Goal: Task Accomplishment & Management: Use online tool/utility

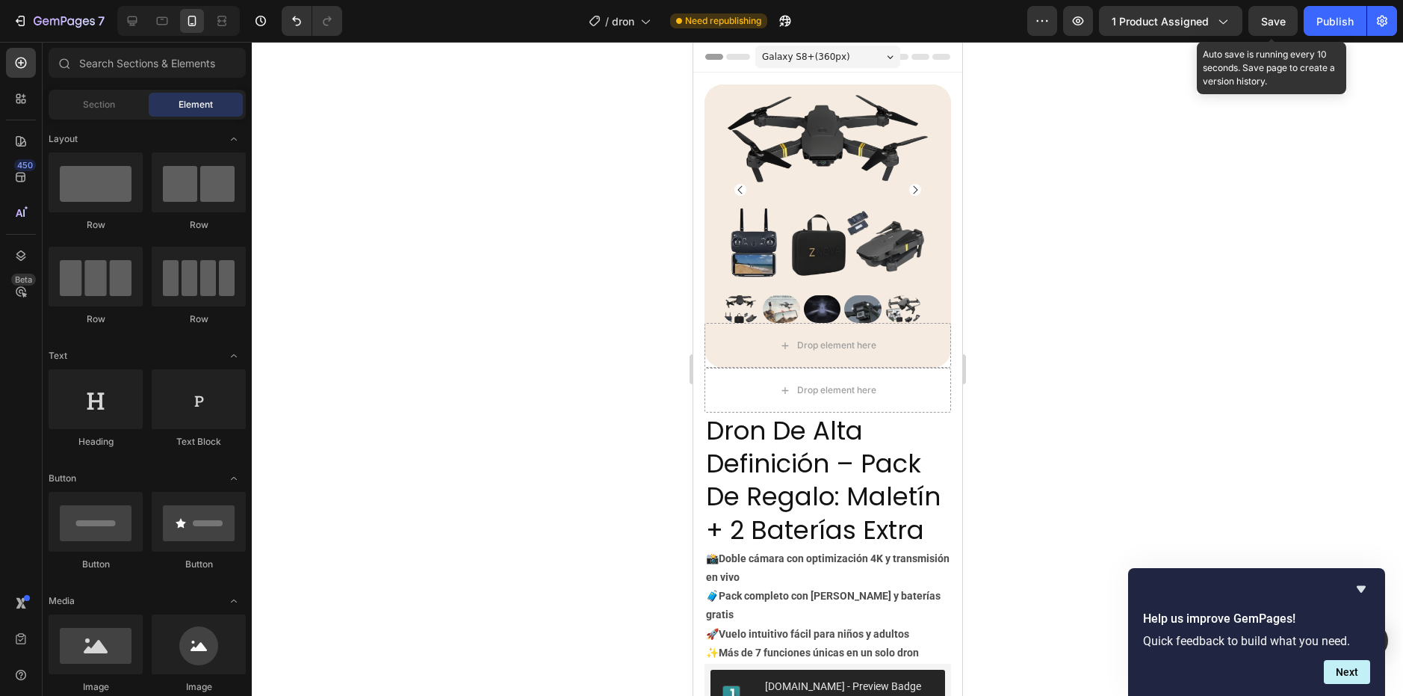
scroll to position [702, 0]
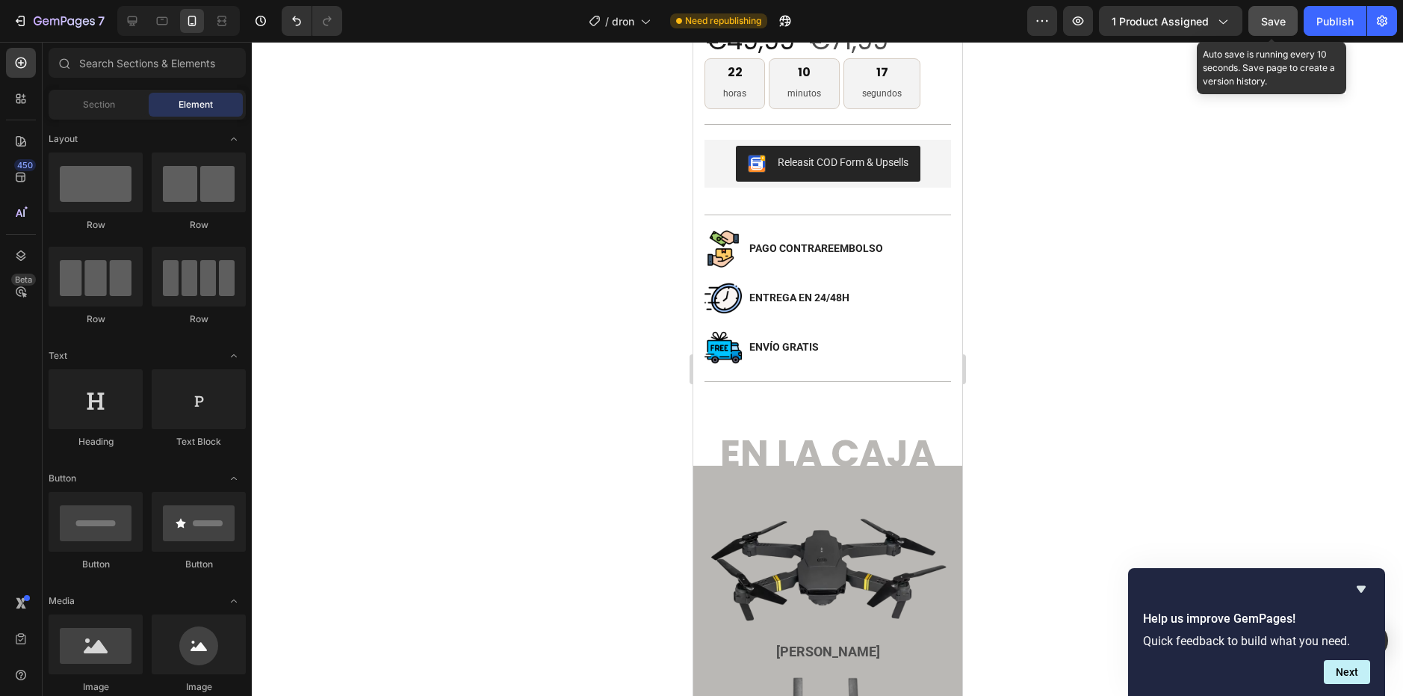
click at [1257, 13] on button "Save" at bounding box center [1273, 21] width 49 height 30
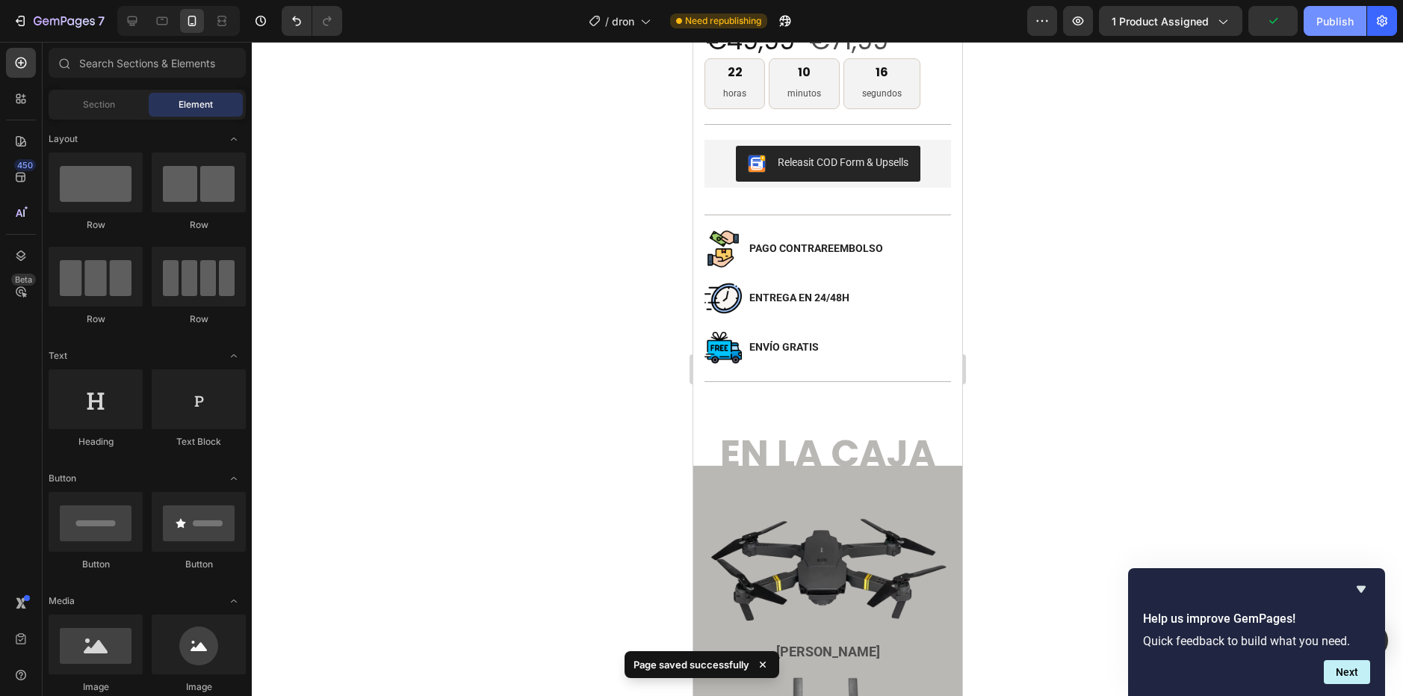
click at [1325, 21] on div "Publish" at bounding box center [1335, 21] width 37 height 16
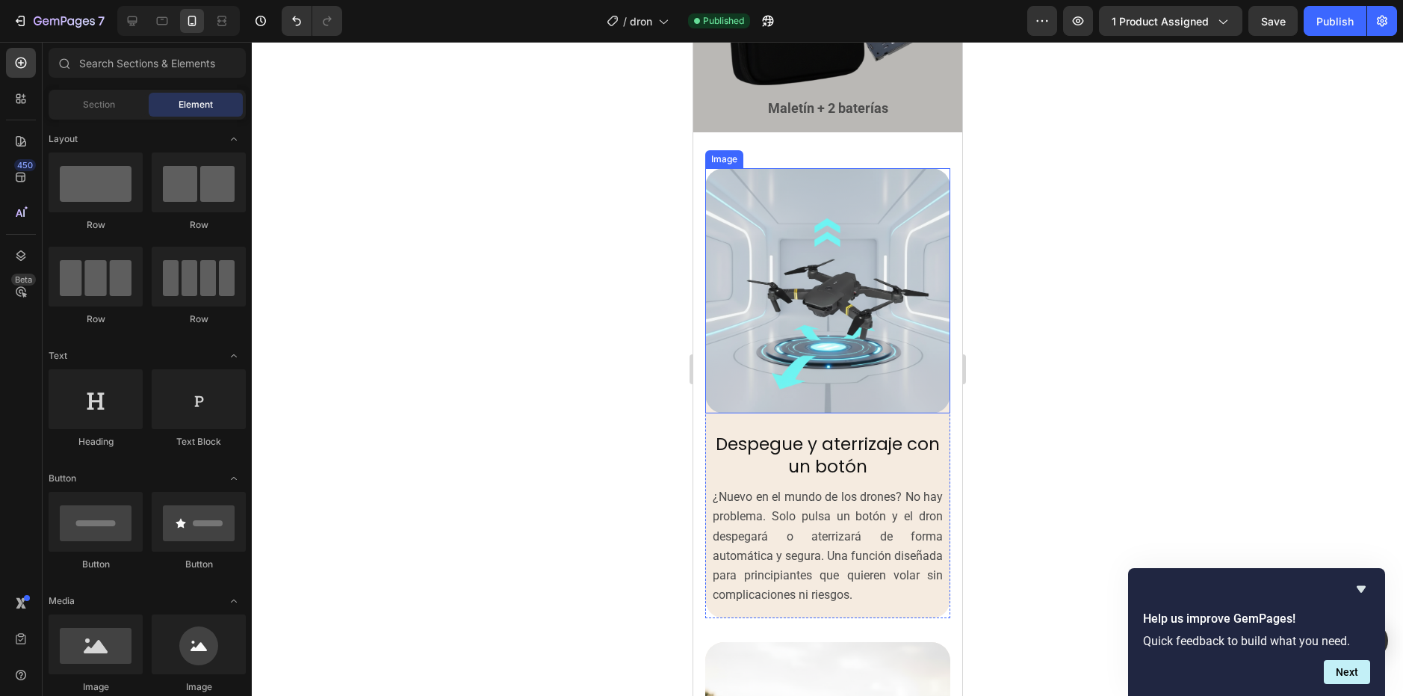
scroll to position [1151, 0]
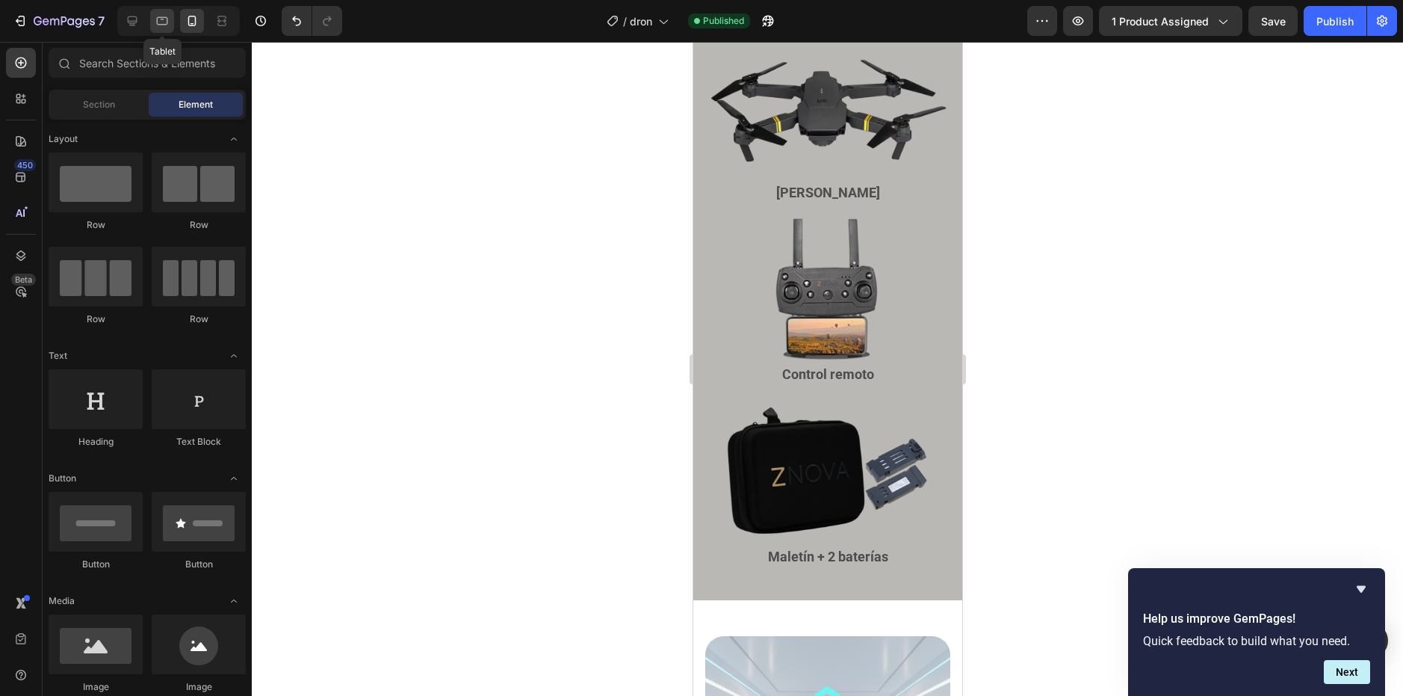
click at [154, 20] on div at bounding box center [162, 21] width 24 height 24
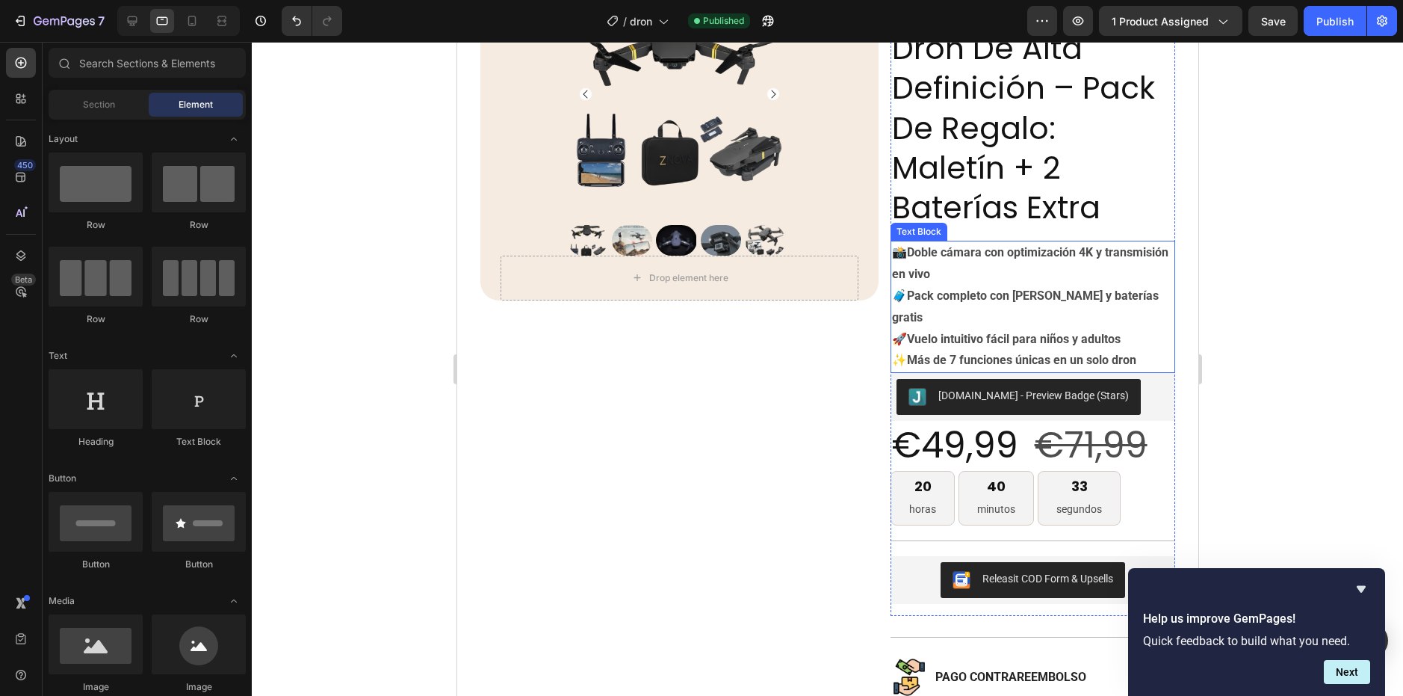
scroll to position [374, 0]
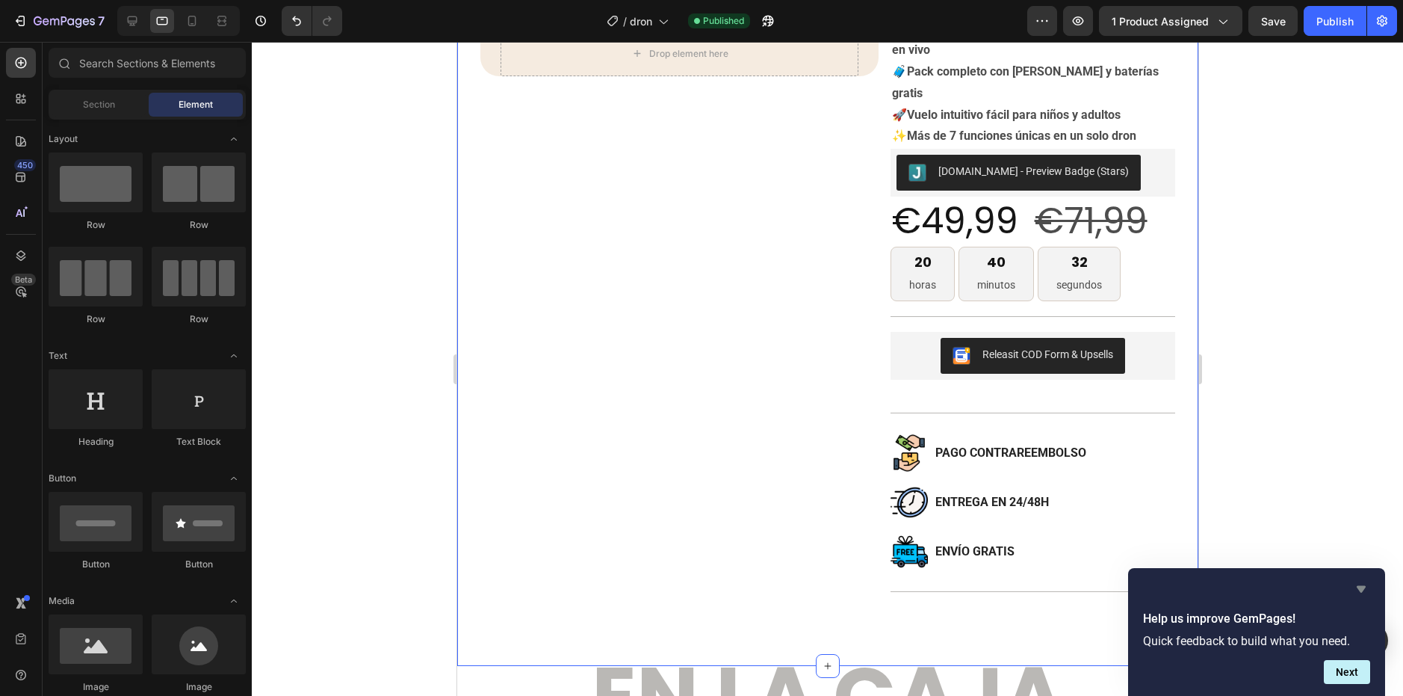
click at [1361, 585] on icon "Hide survey" at bounding box center [1361, 589] width 18 height 18
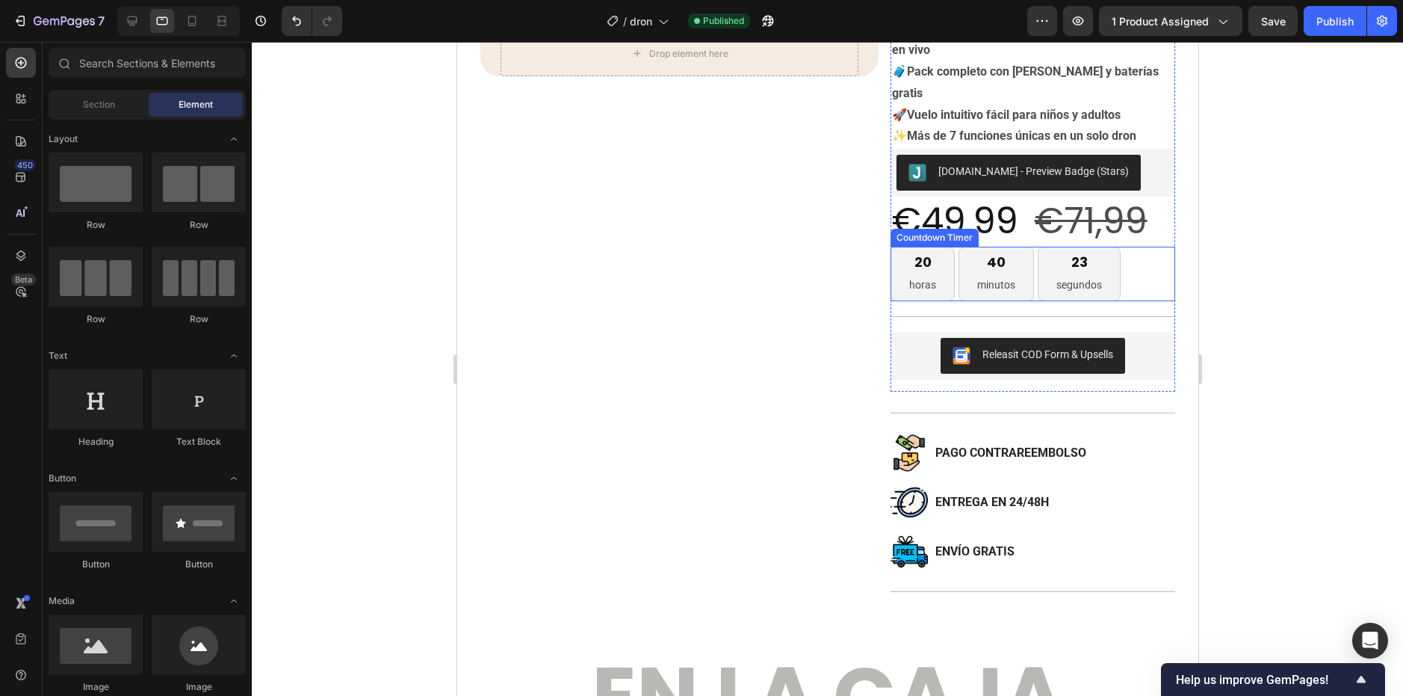
scroll to position [149, 0]
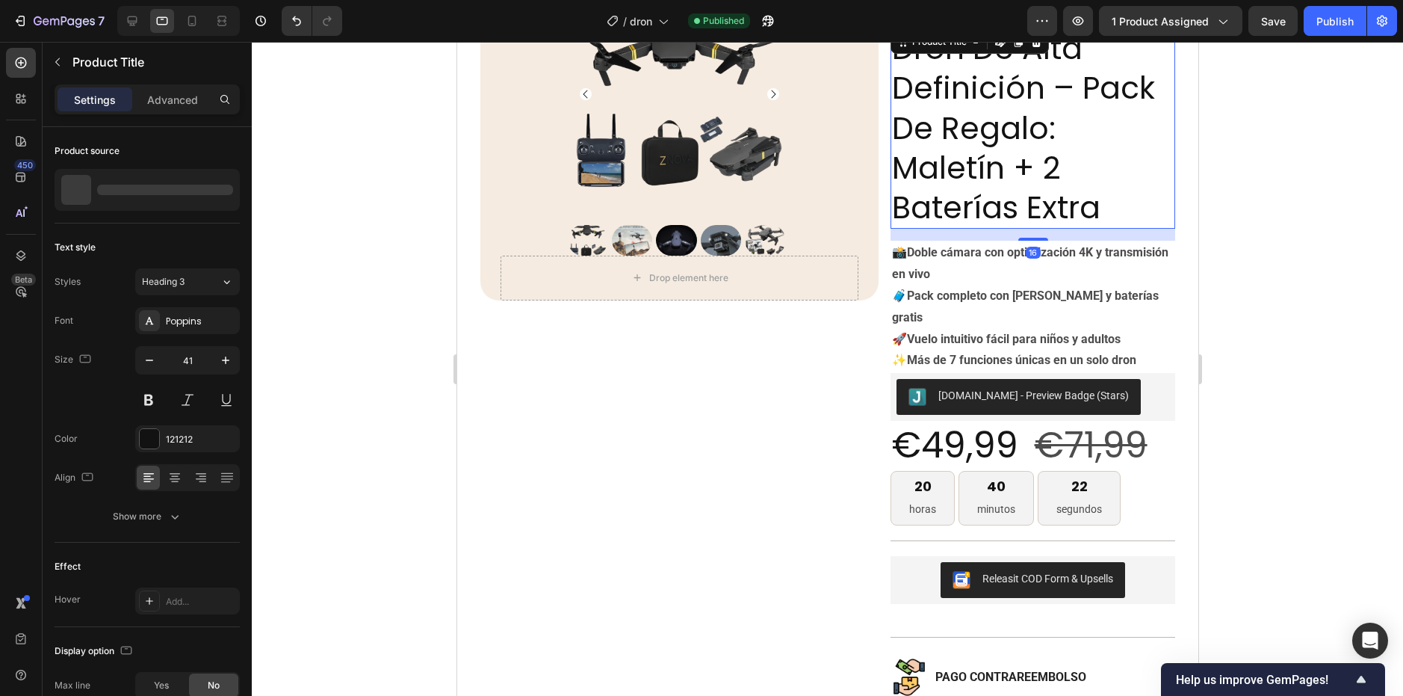
click at [1160, 208] on h2 "dron de alta definición – pack de regalo: maletín + 2 baterías extra" at bounding box center [1032, 128] width 285 height 202
click at [1128, 235] on div "16" at bounding box center [1032, 235] width 285 height 12
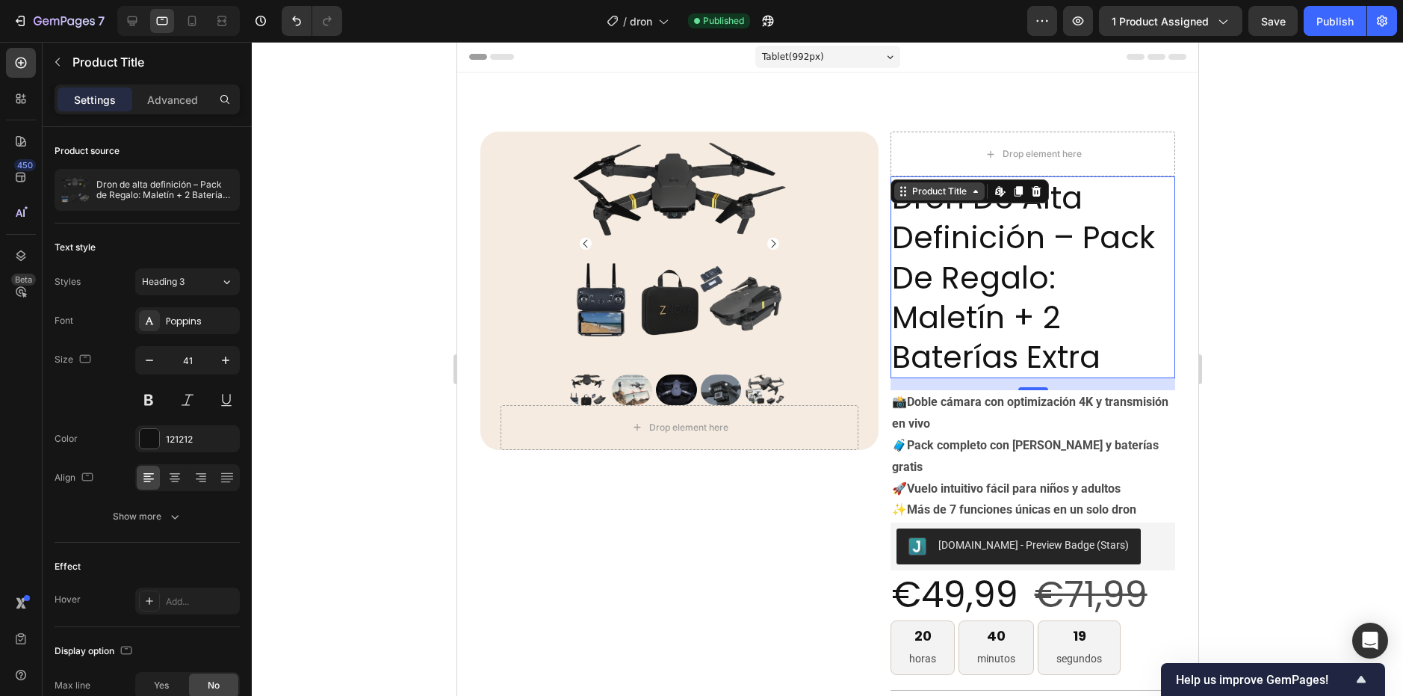
click at [935, 191] on div "Product Title" at bounding box center [939, 191] width 61 height 13
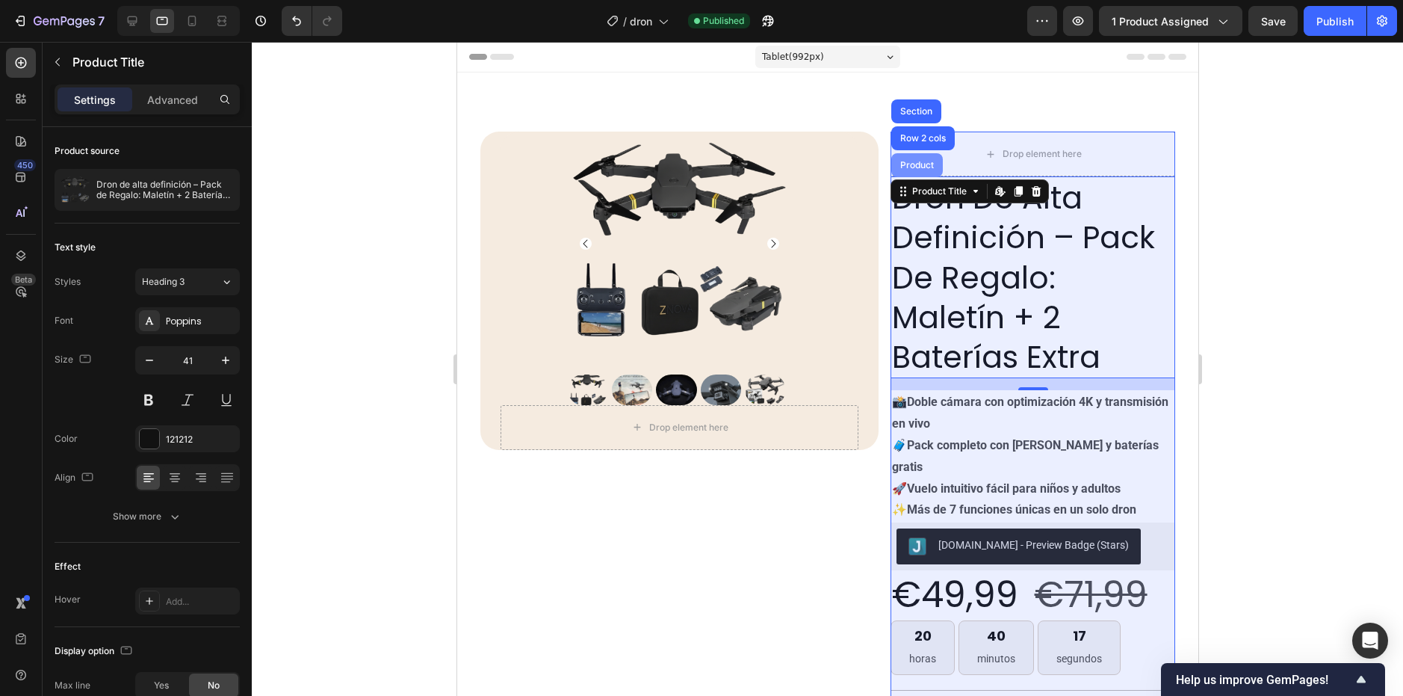
click at [927, 157] on div "Product" at bounding box center [917, 165] width 52 height 24
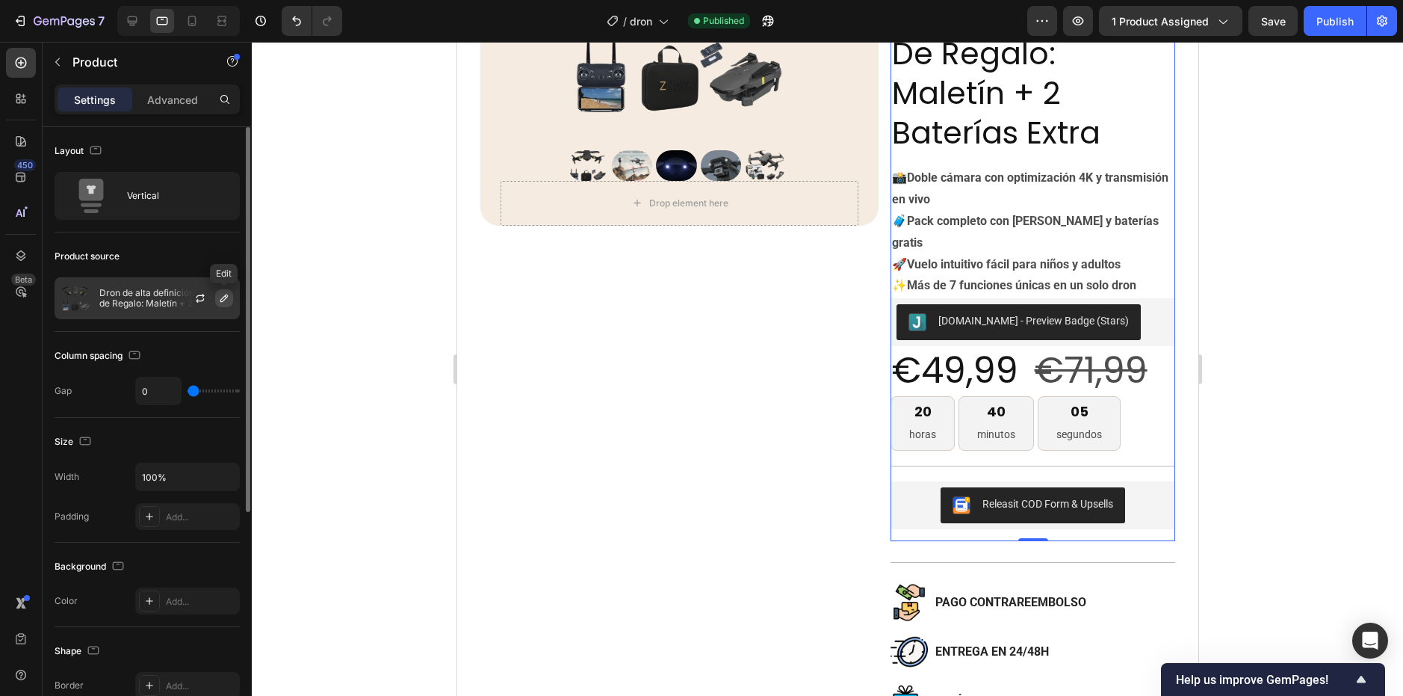
click at [220, 300] on icon "button" at bounding box center [224, 298] width 12 height 12
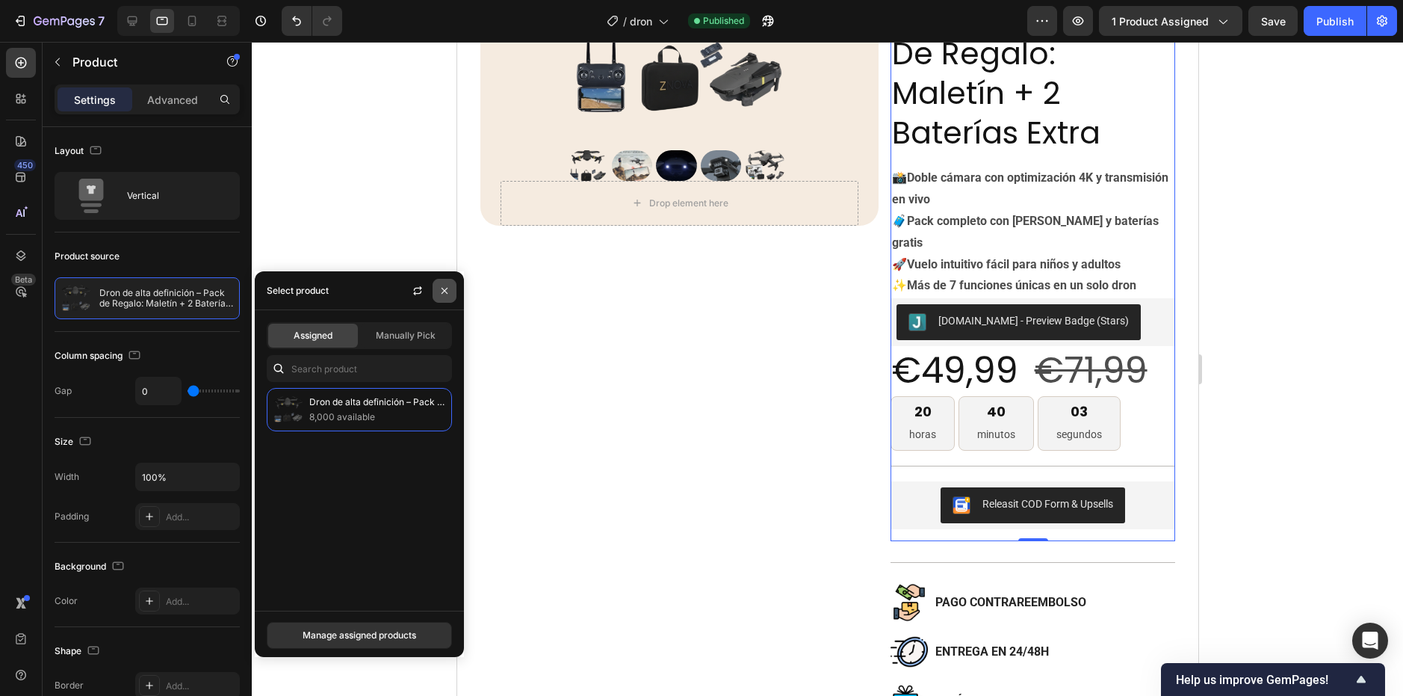
click at [442, 297] on button "button" at bounding box center [445, 291] width 24 height 24
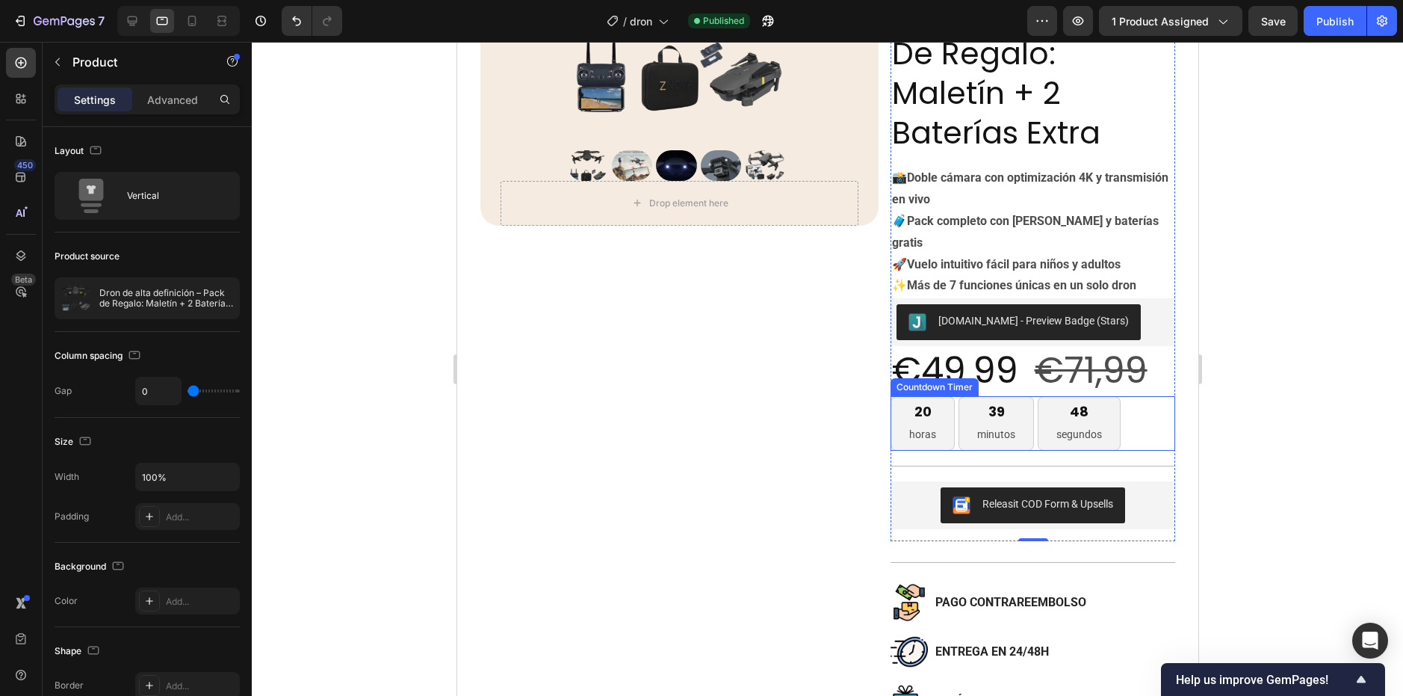
scroll to position [299, 0]
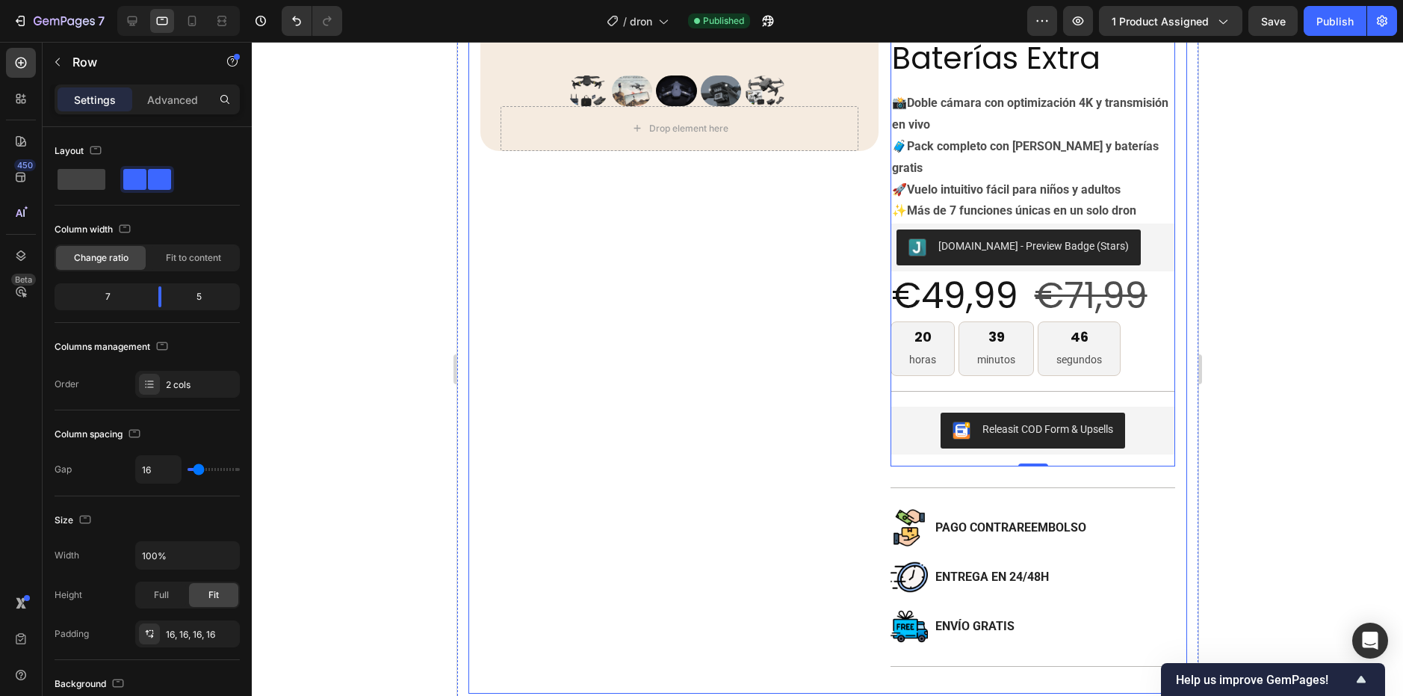
click at [829, 448] on div "Product Images Drop element here Product Row" at bounding box center [679, 257] width 398 height 849
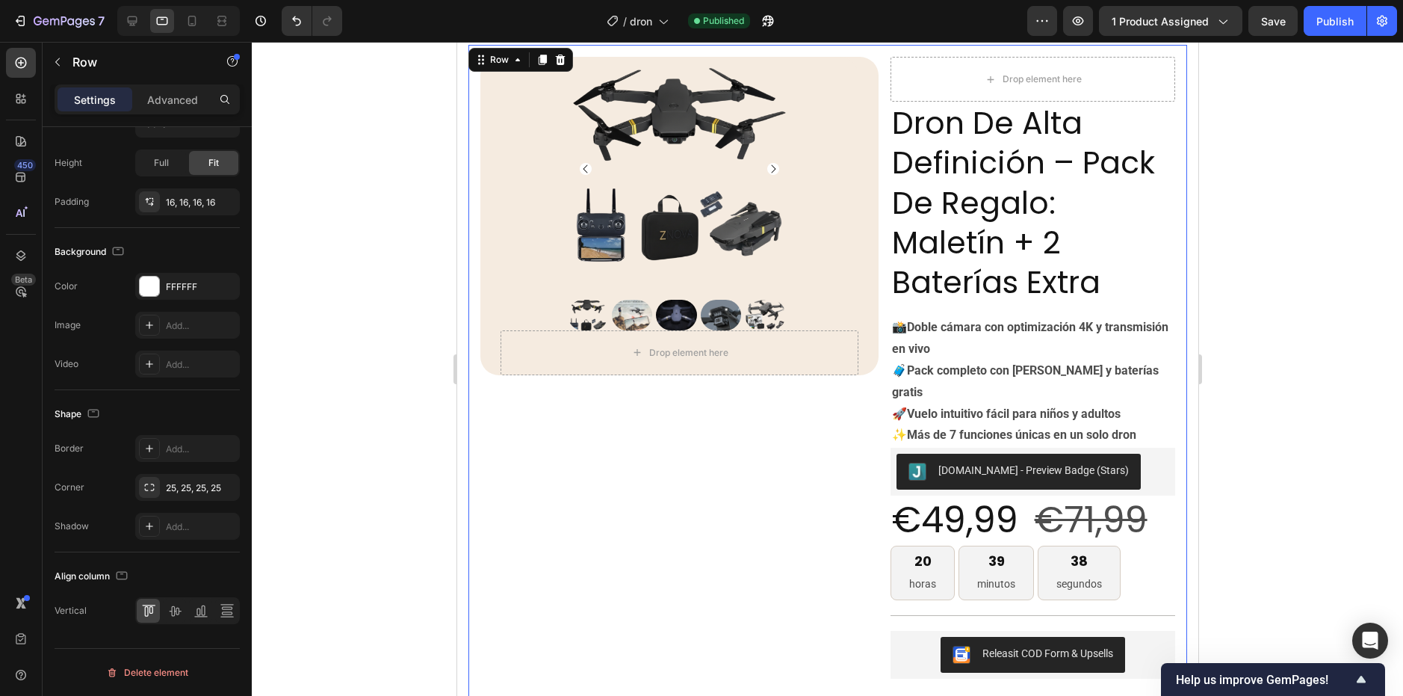
scroll to position [0, 0]
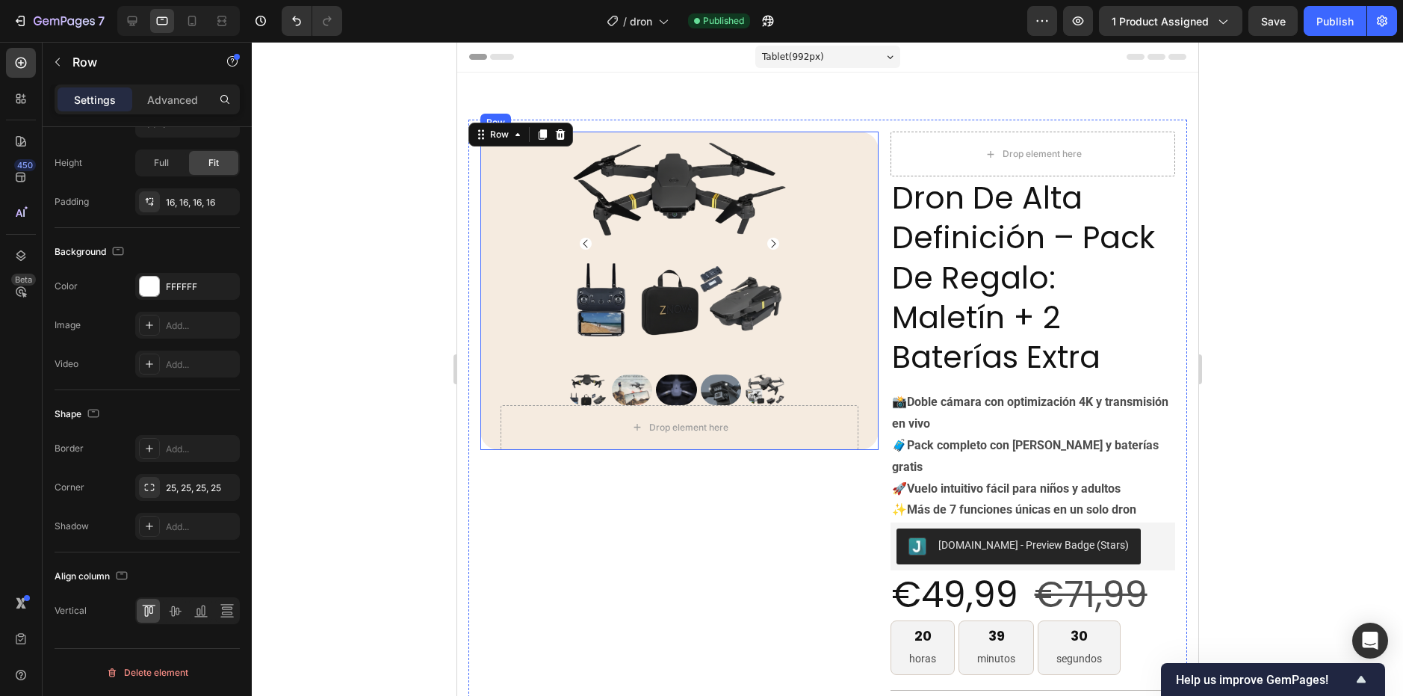
click at [498, 358] on div "Product Images Drop element here Product" at bounding box center [679, 291] width 398 height 318
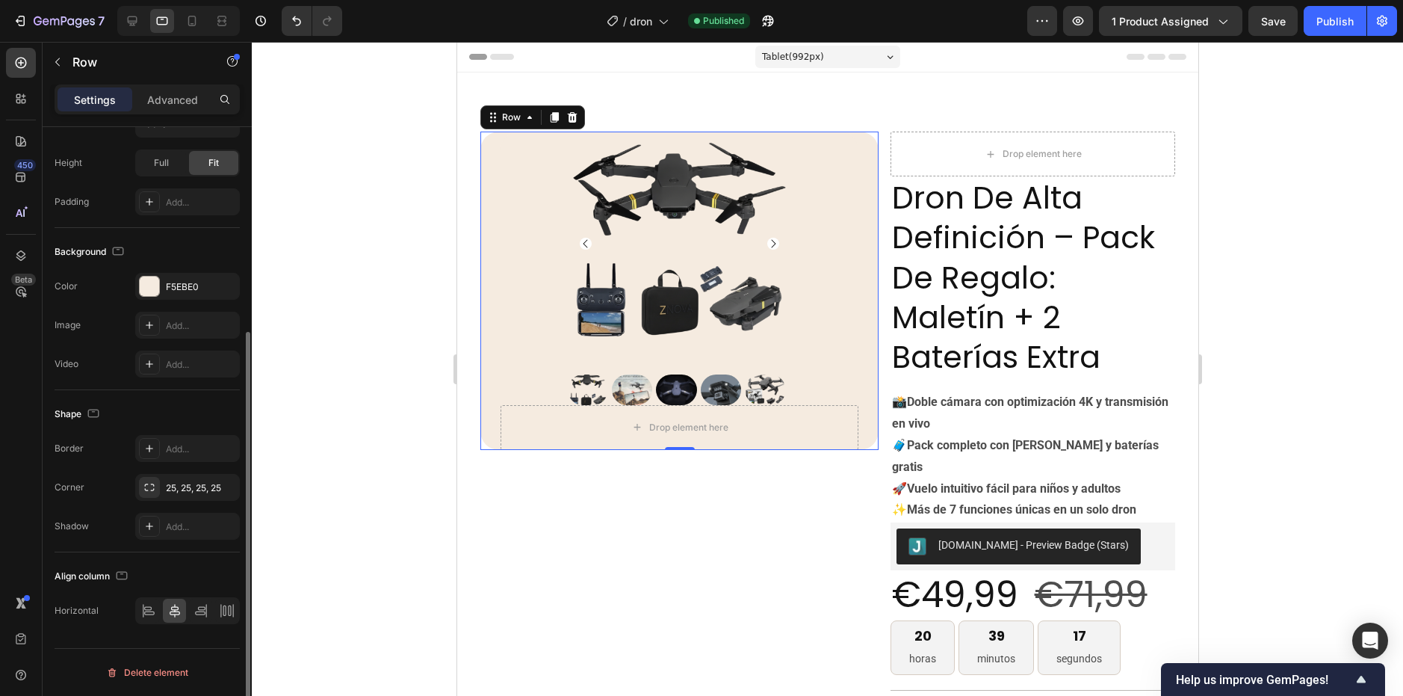
scroll to position [83, 0]
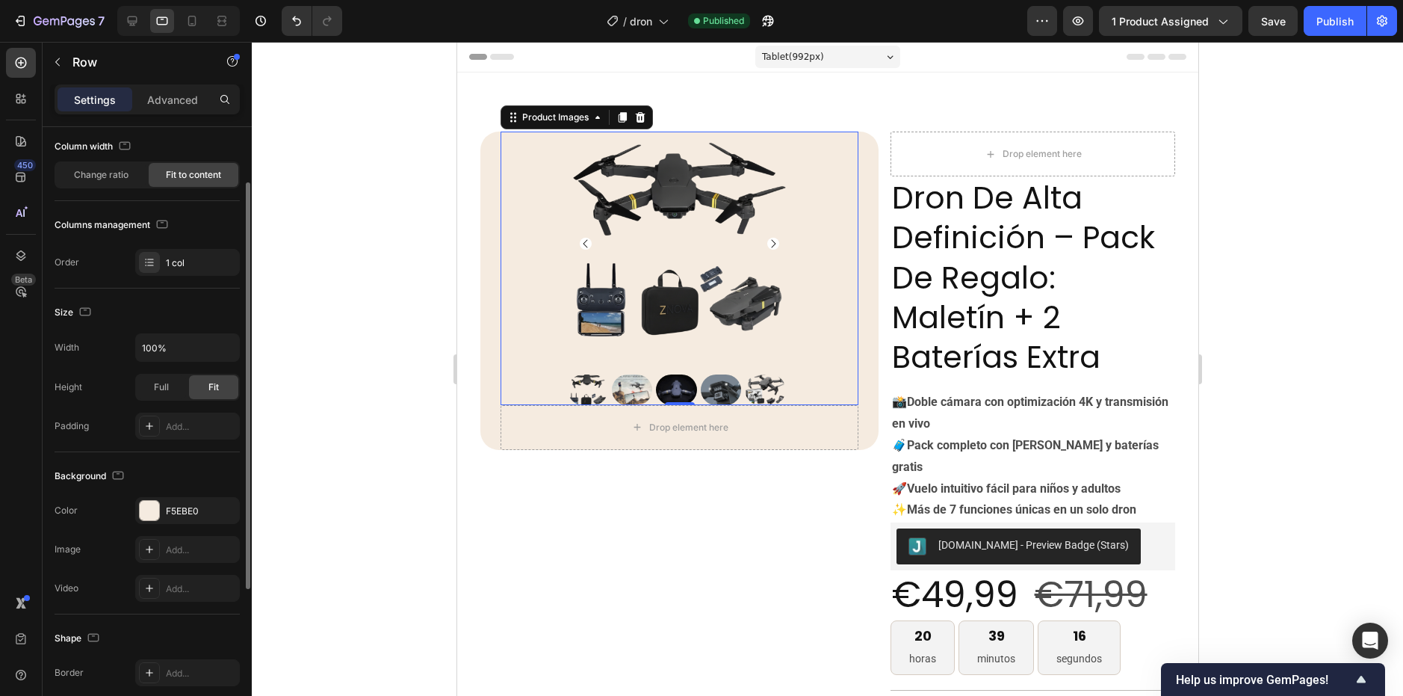
click at [622, 220] on img at bounding box center [679, 244] width 224 height 224
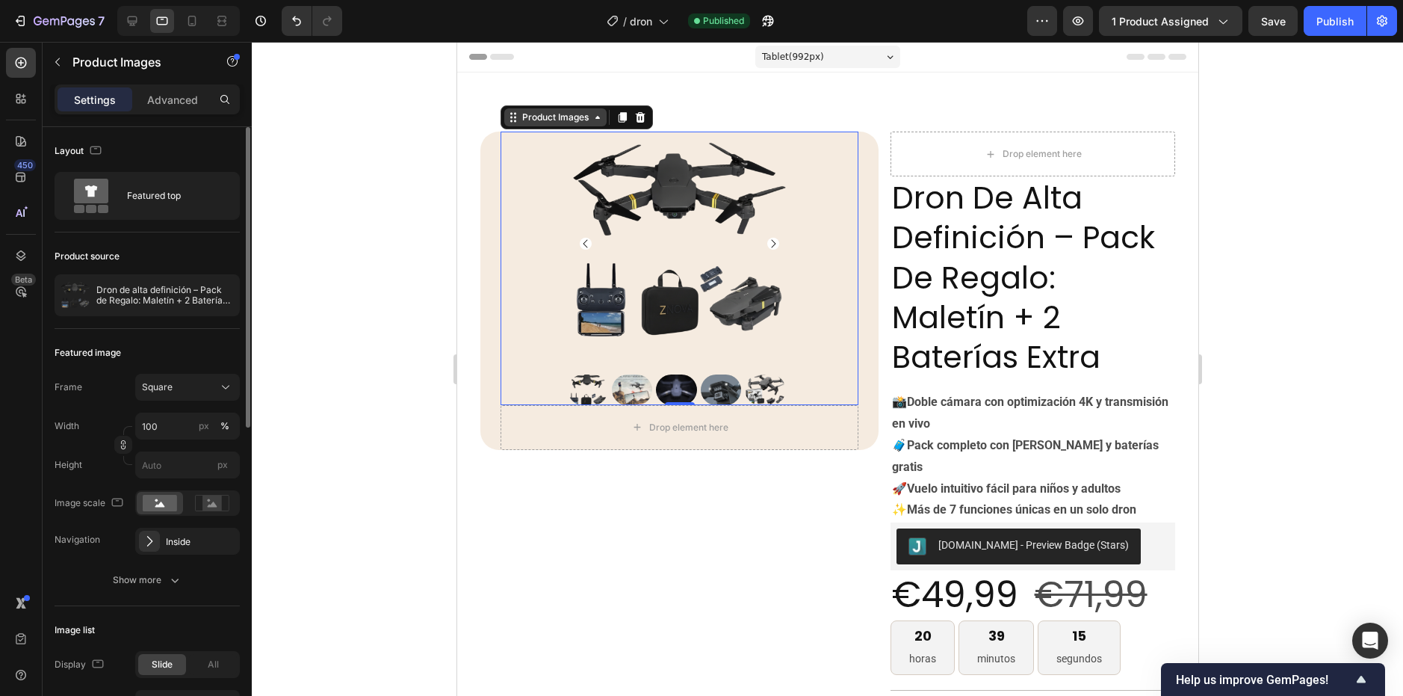
click at [528, 122] on div "Product Images" at bounding box center [555, 117] width 72 height 13
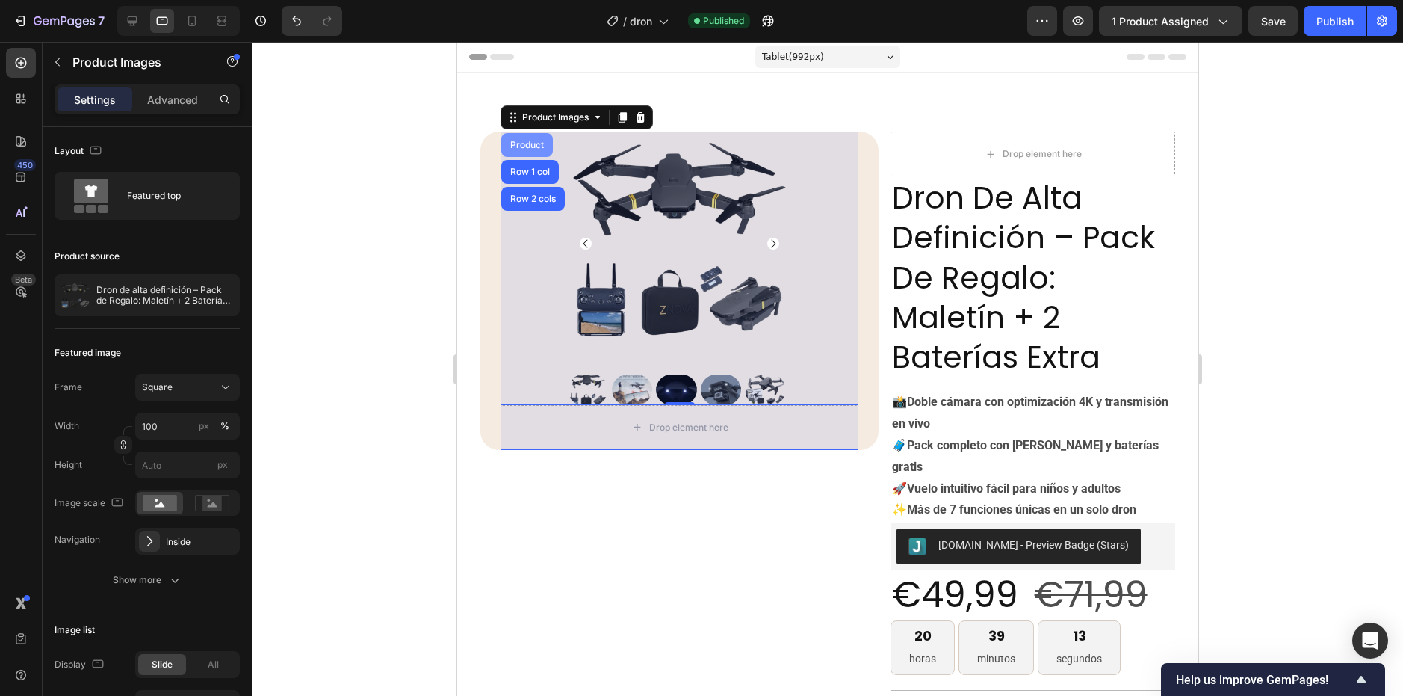
click at [530, 143] on div "Product" at bounding box center [527, 144] width 40 height 9
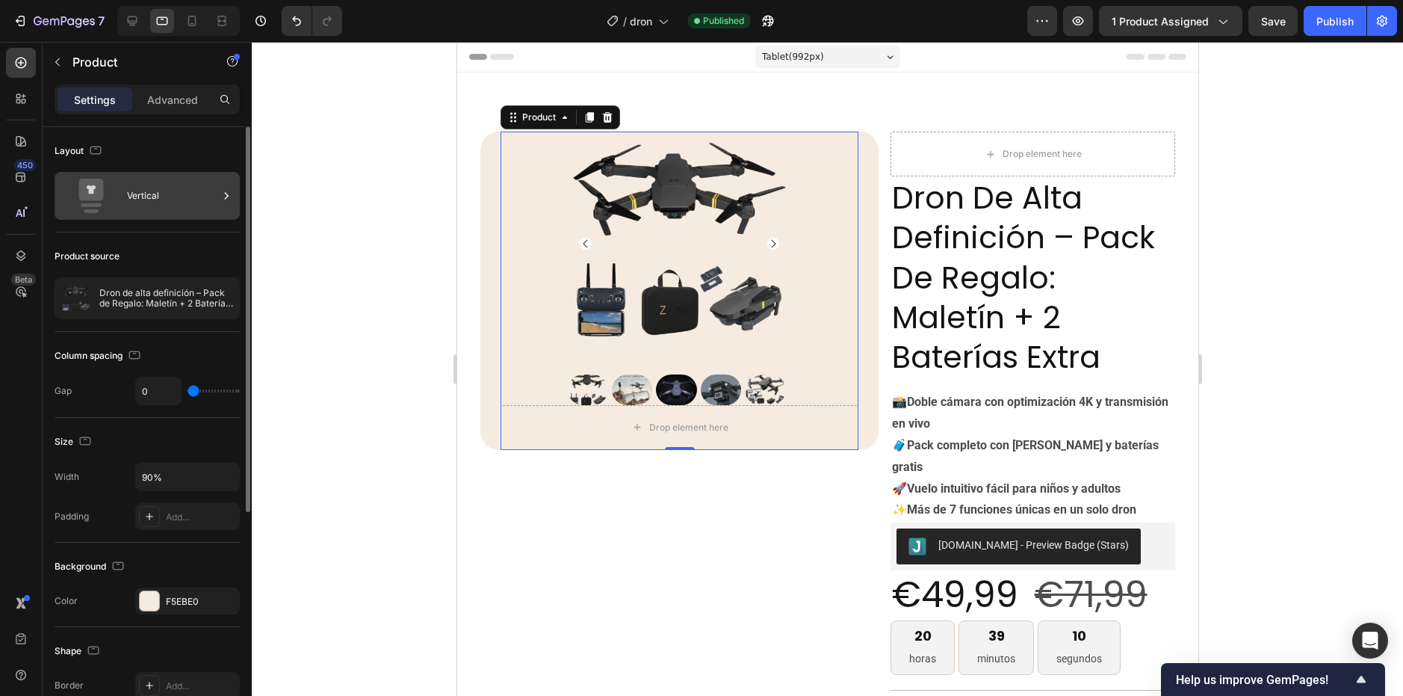
click at [223, 192] on icon at bounding box center [226, 195] width 15 height 15
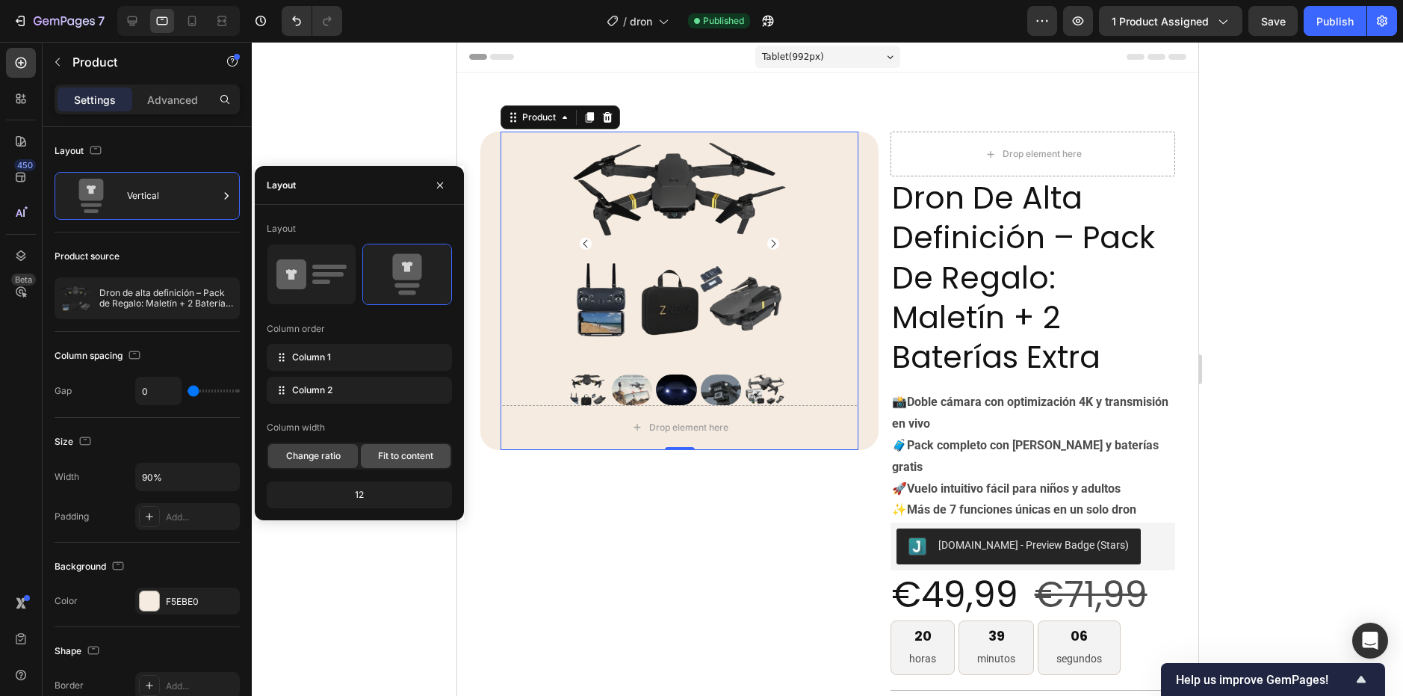
click at [394, 461] on span "Fit to content" at bounding box center [405, 455] width 55 height 13
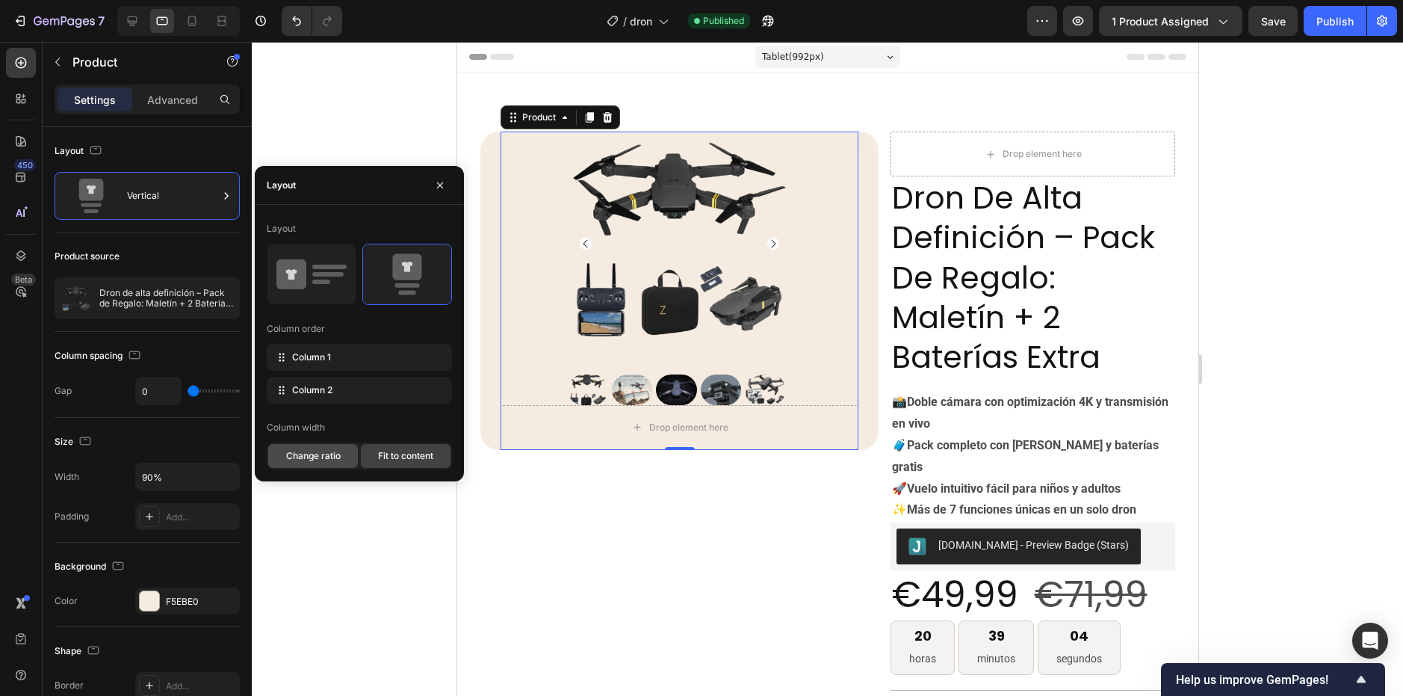
click at [351, 461] on div "Change ratio" at bounding box center [313, 456] width 90 height 24
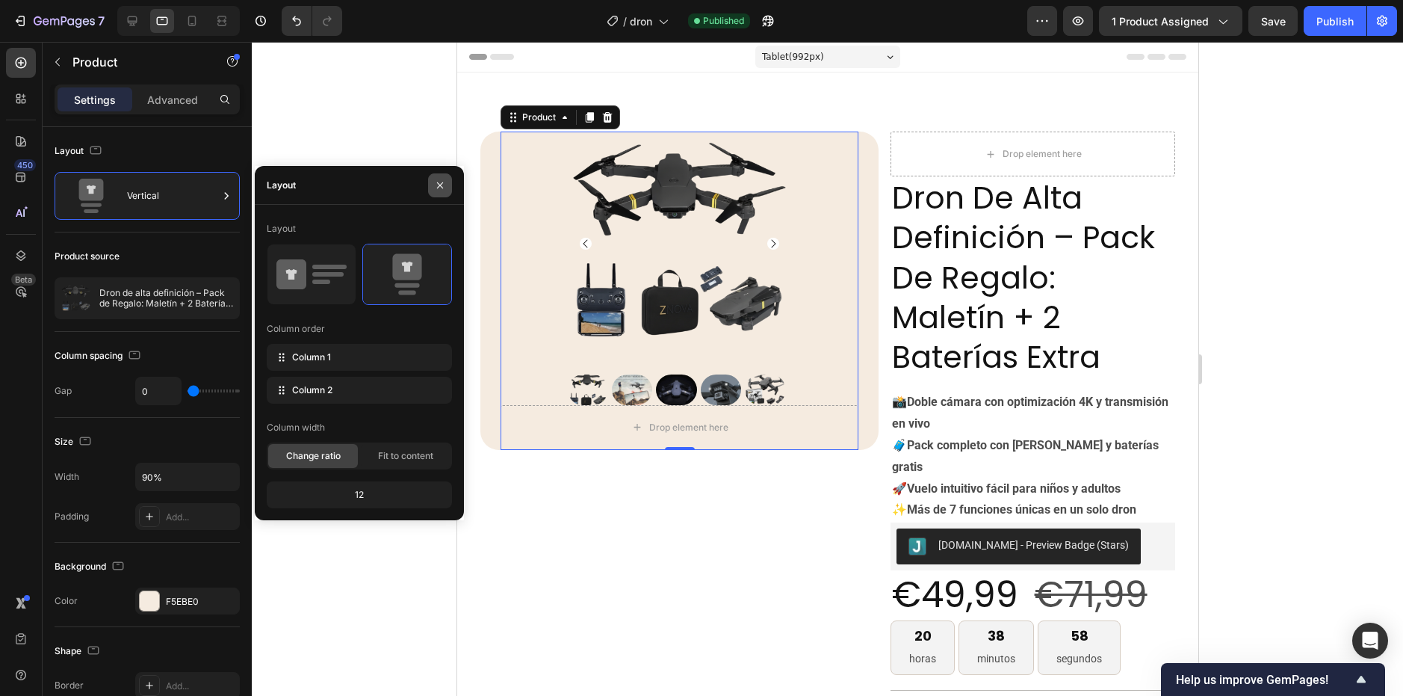
click at [439, 188] on icon "button" at bounding box center [440, 185] width 12 height 12
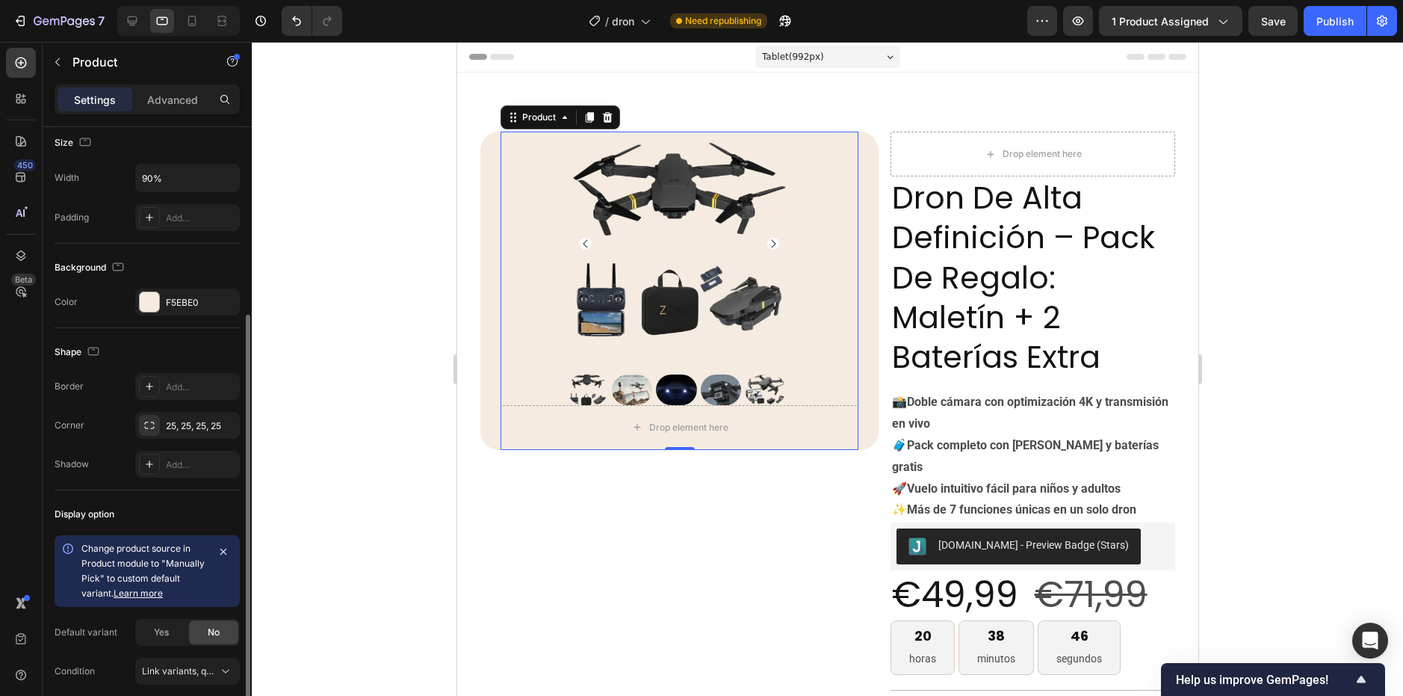
scroll to position [359, 0]
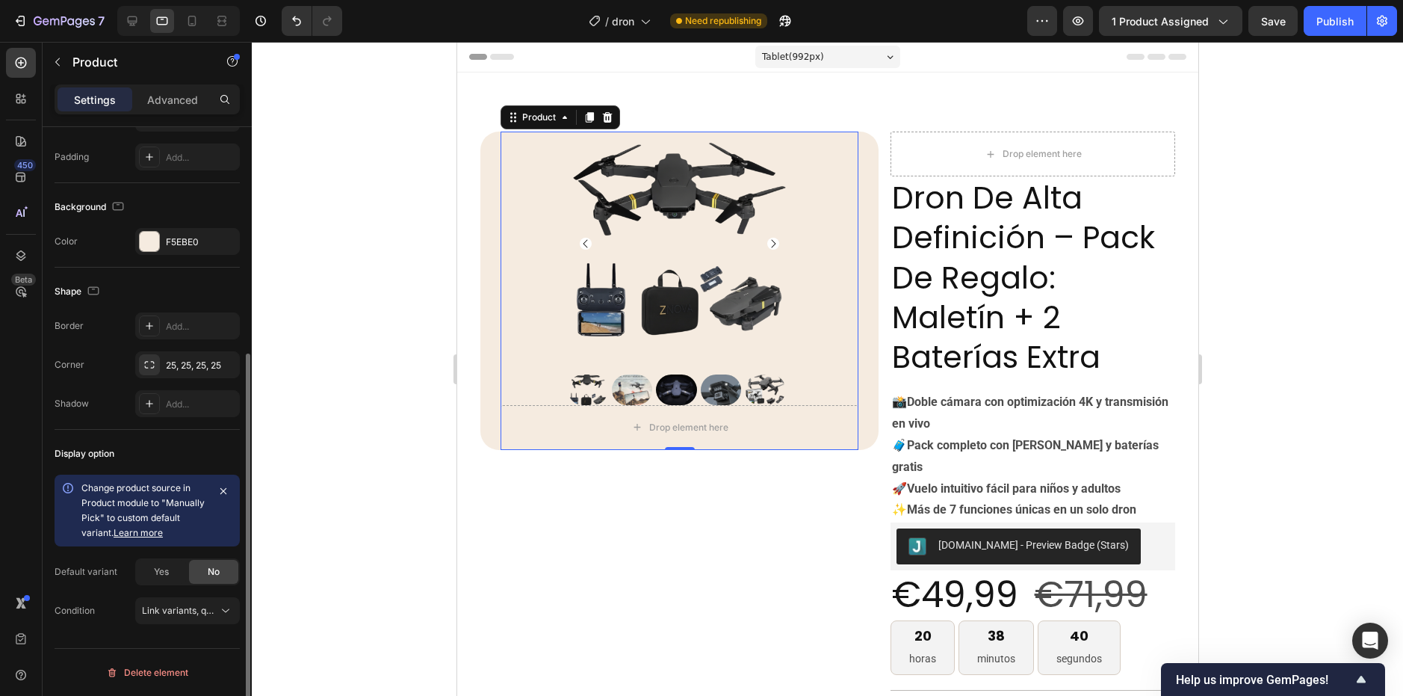
click at [159, 532] on link "Learn more" at bounding box center [138, 532] width 49 height 11
click at [198, 16] on icon at bounding box center [192, 20] width 15 height 15
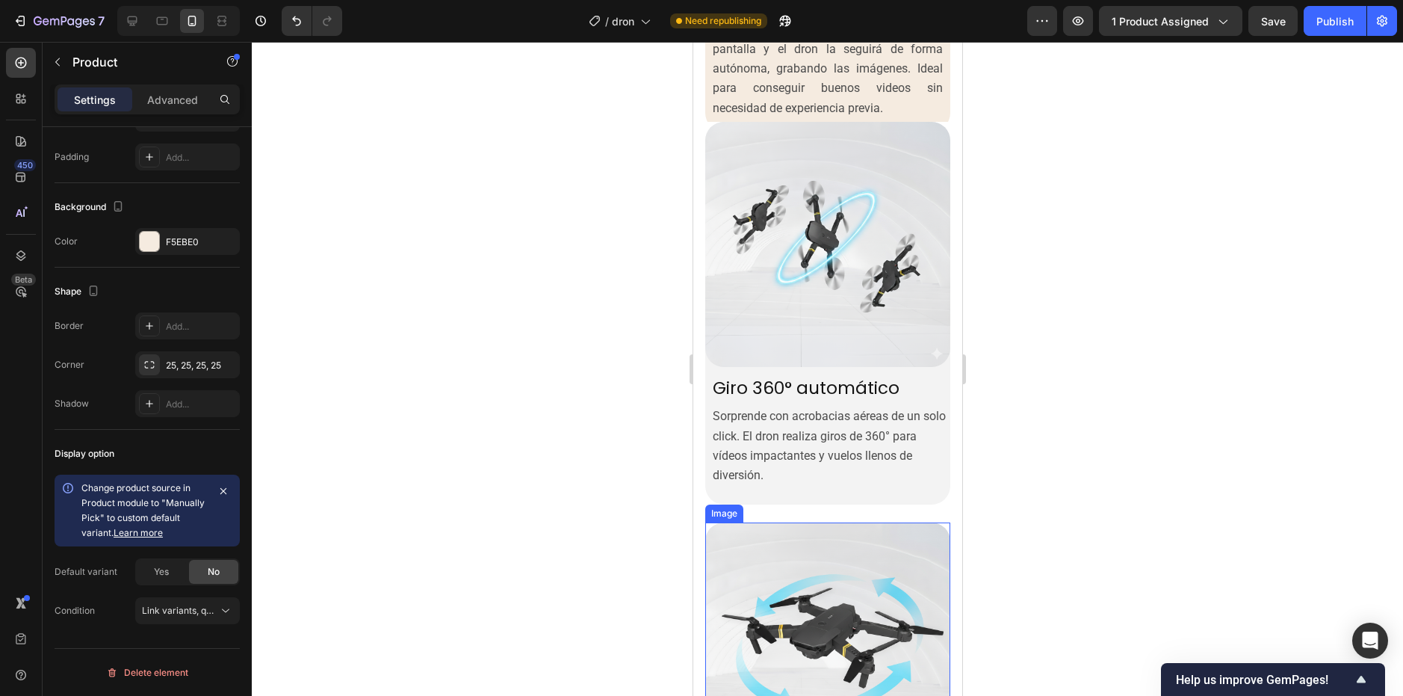
scroll to position [3063, 0]
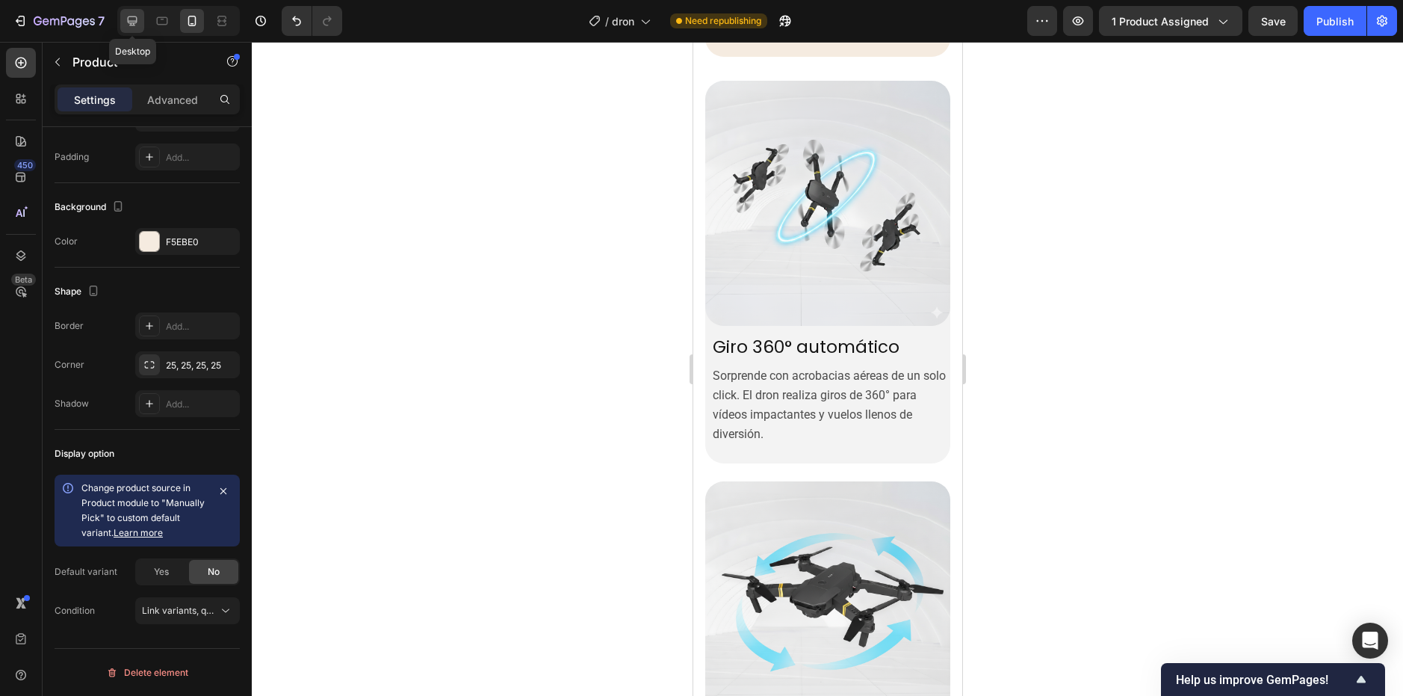
click at [132, 29] on div at bounding box center [132, 21] width 24 height 24
type input "90%"
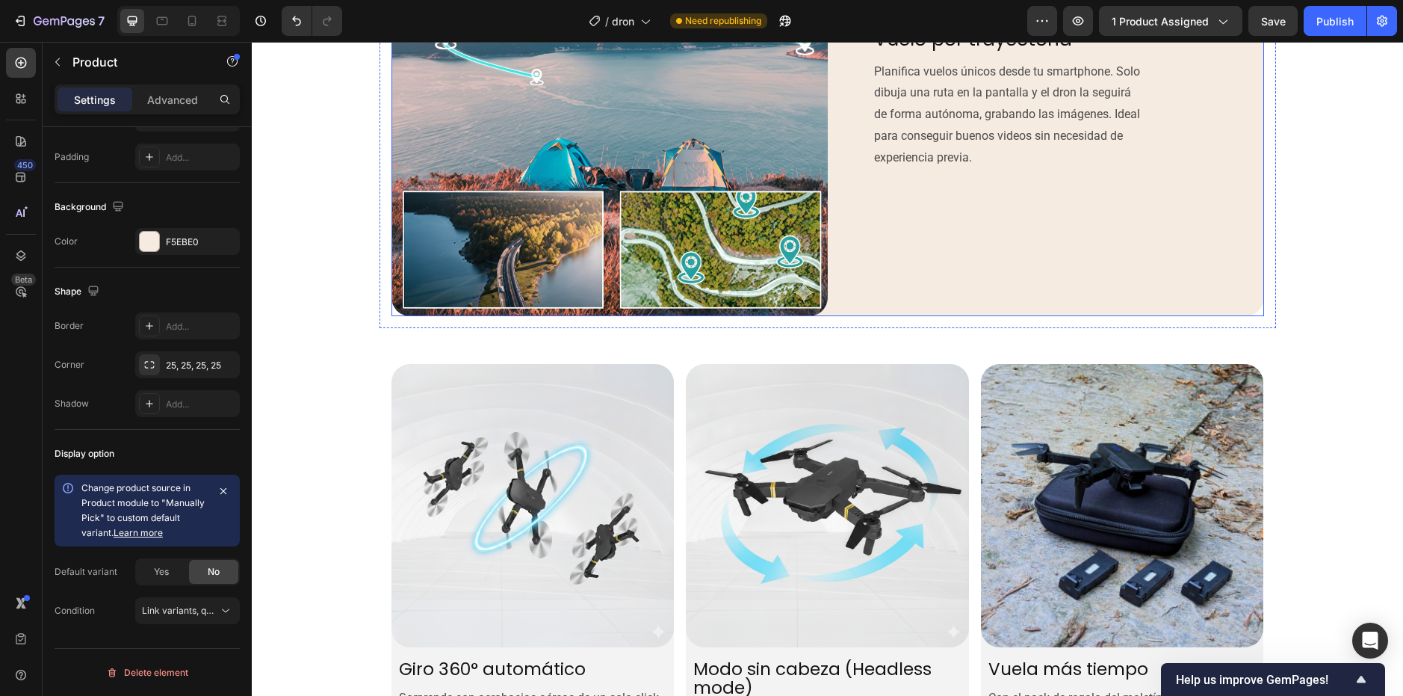
scroll to position [2942, 0]
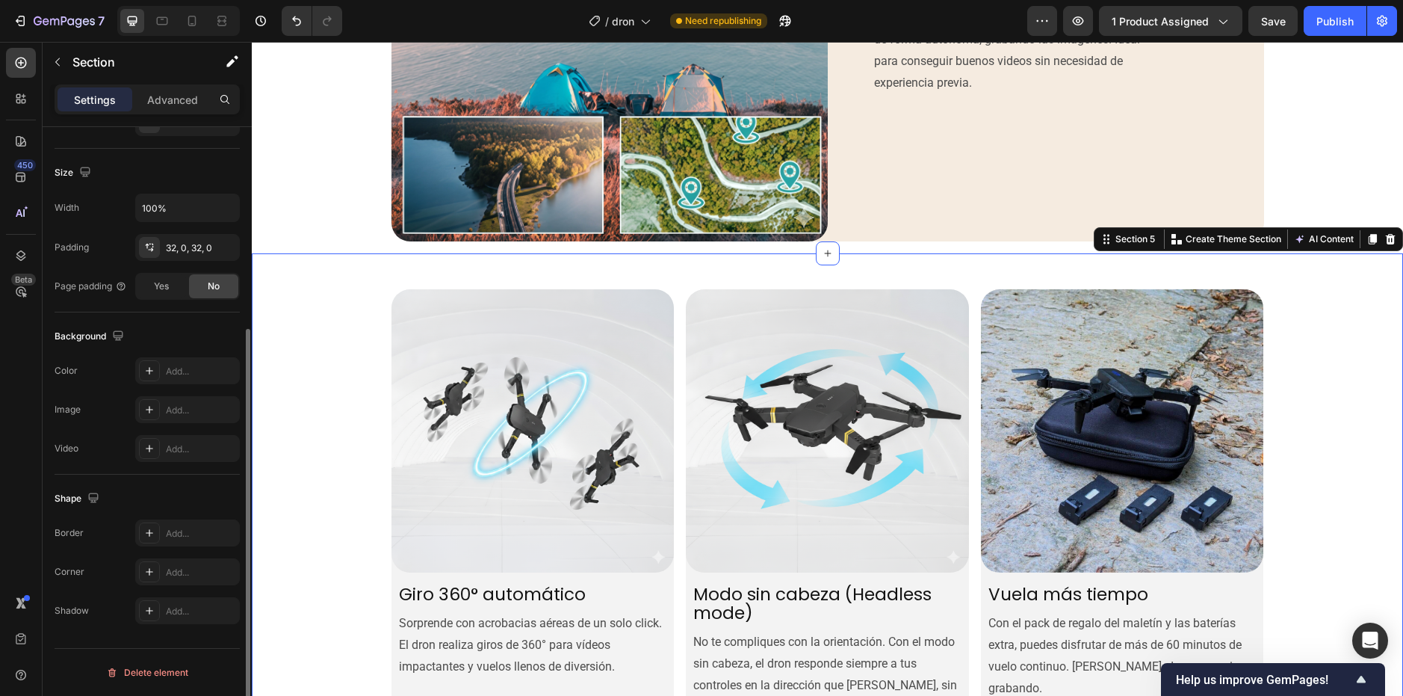
click at [850, 264] on div "Image Giro 360° automático Heading Sorprende con acrobacias aéreas de un solo c…" at bounding box center [827, 529] width 1151 height 552
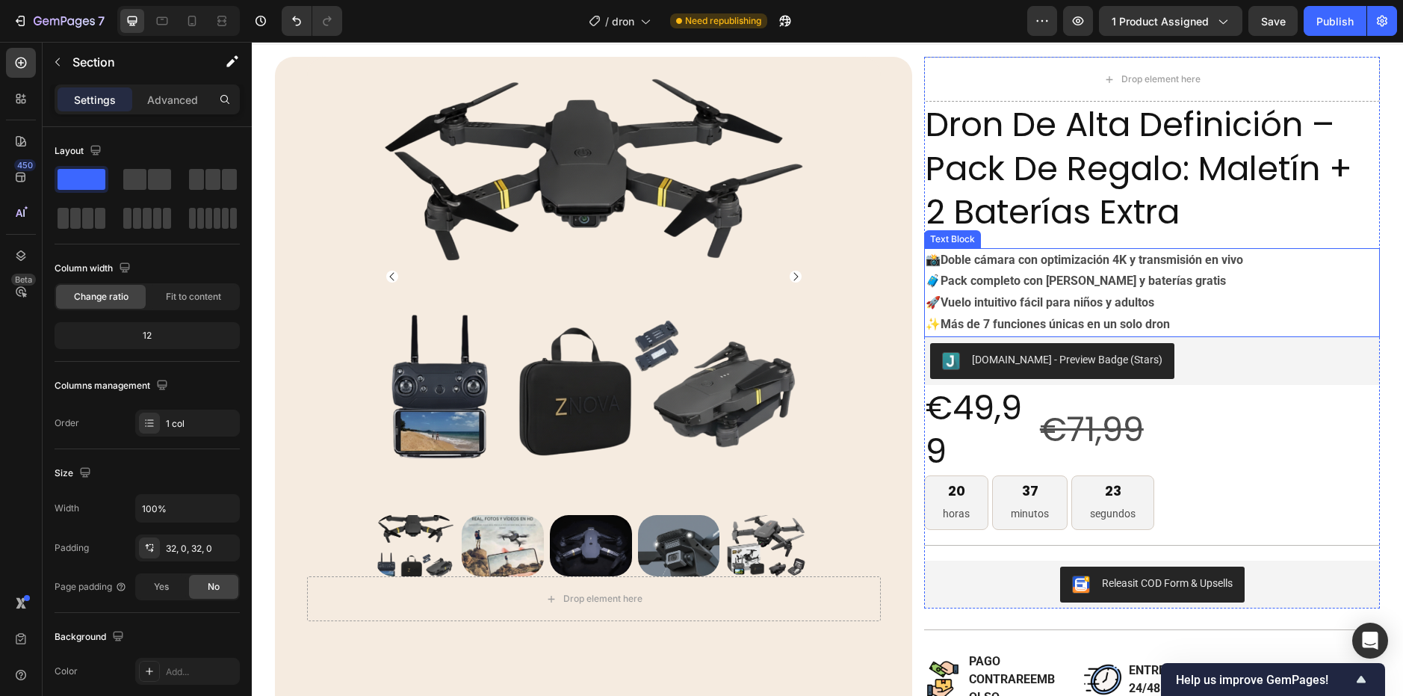
scroll to position [0, 0]
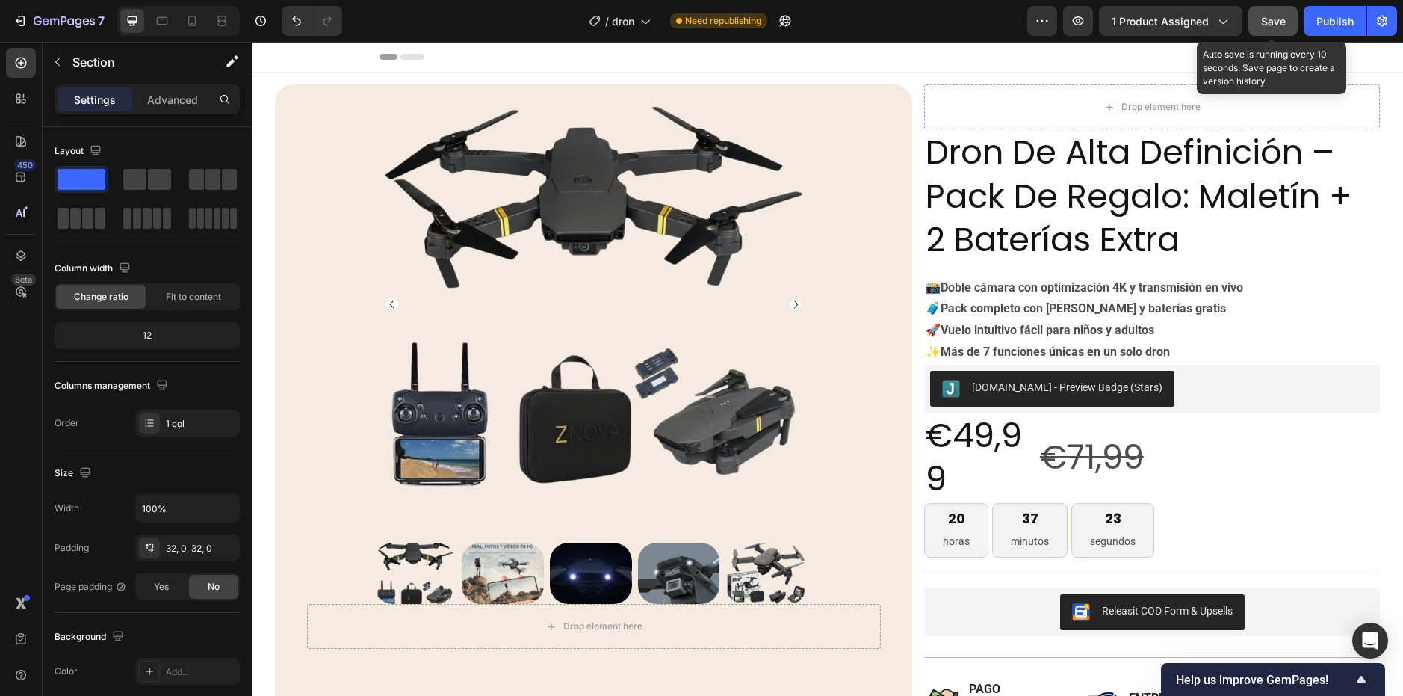
click at [1259, 18] on button "Save" at bounding box center [1273, 21] width 49 height 30
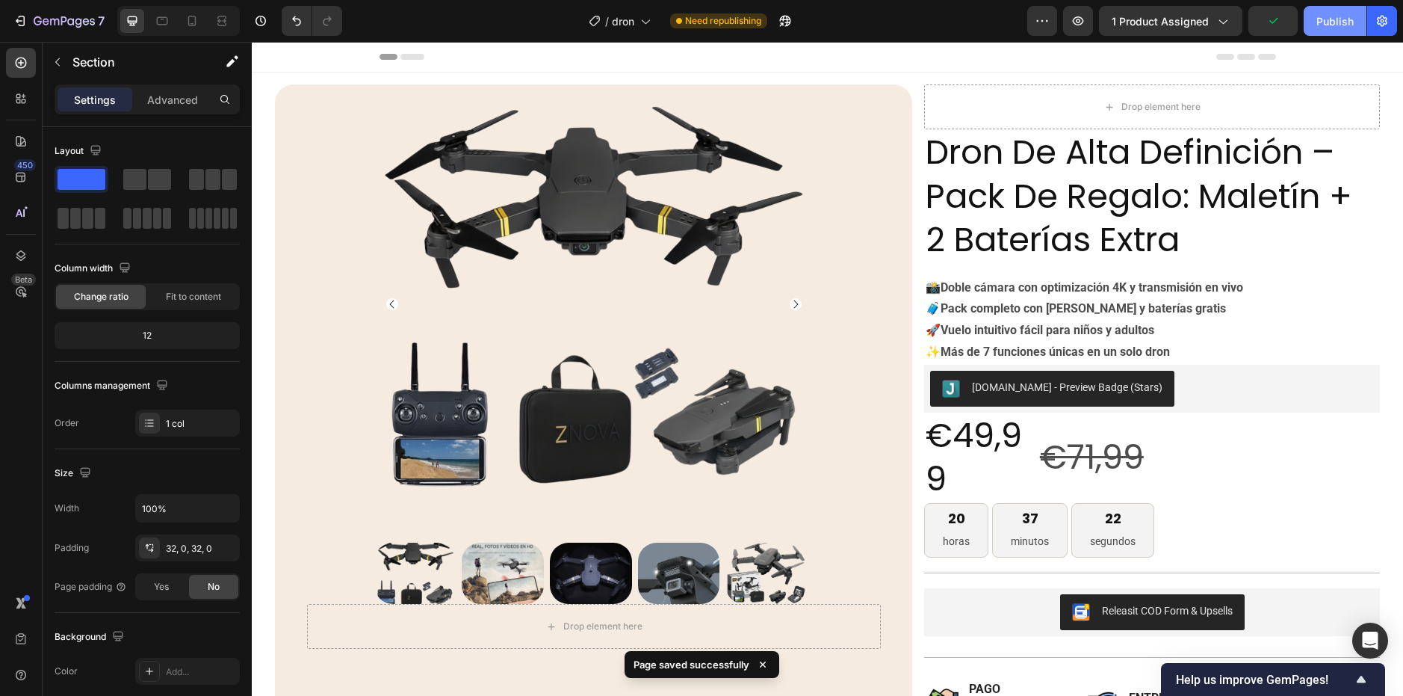
click at [1310, 17] on button "Publish" at bounding box center [1335, 21] width 63 height 30
